Goal: Register for event/course

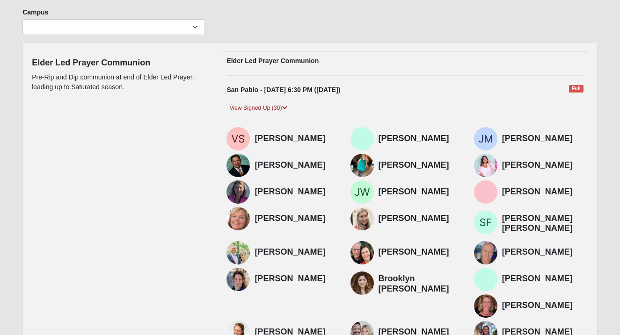
scroll to position [62, 0]
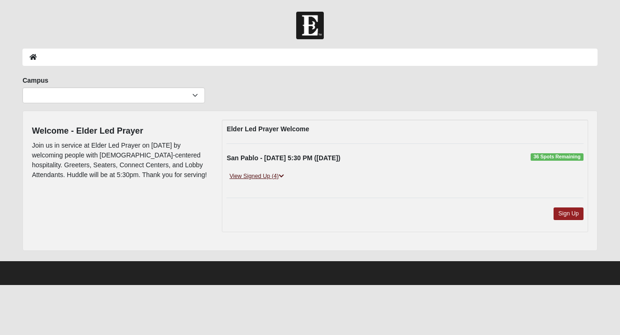
click at [276, 176] on link "View Signed Up (4)" at bounding box center [256, 177] width 60 height 10
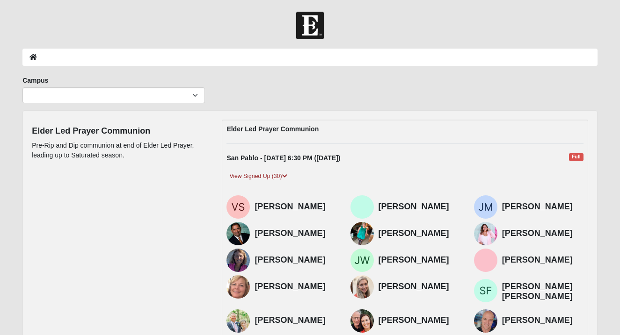
scroll to position [62, 0]
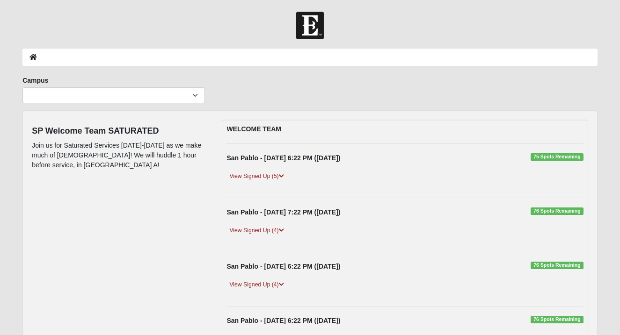
scroll to position [26, 0]
